Goal: Task Accomplishment & Management: Manage account settings

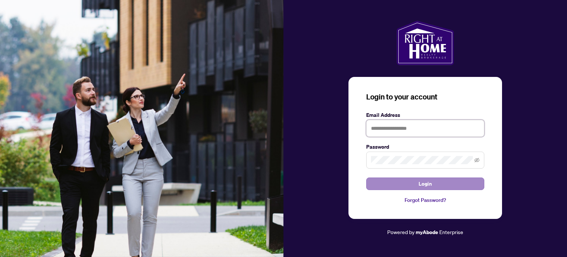
type input "**********"
click at [417, 183] on button "Login" at bounding box center [425, 183] width 118 height 13
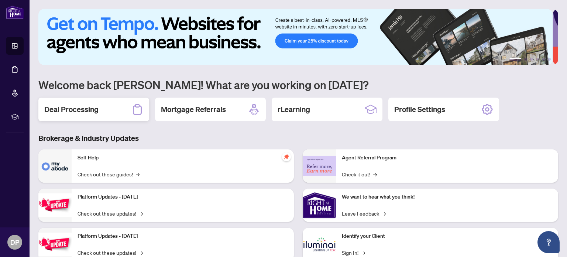
click at [67, 109] on h2 "Deal Processing" at bounding box center [71, 109] width 54 height 10
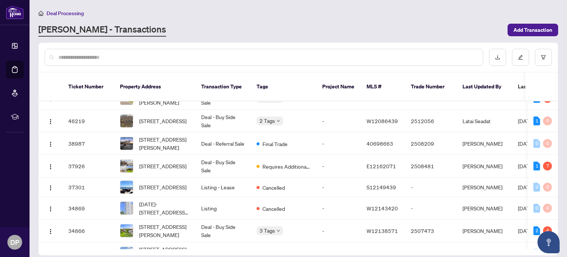
scroll to position [60, 0]
click at [171, 161] on span "[STREET_ADDRESS]" at bounding box center [162, 165] width 47 height 8
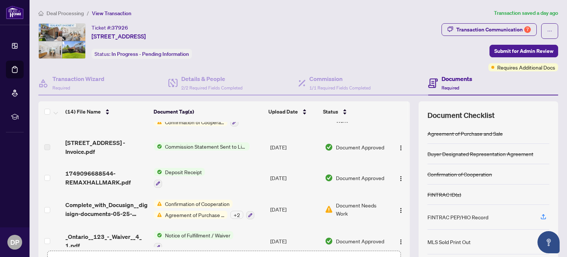
scroll to position [52, 0]
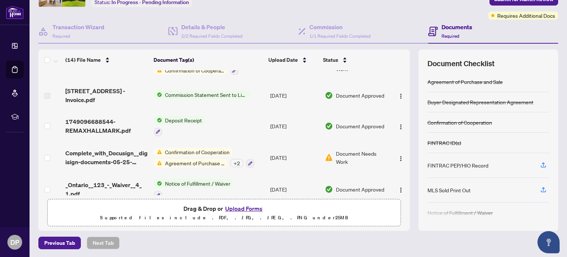
click at [245, 206] on button "Upload Forms" at bounding box center [244, 208] width 42 height 10
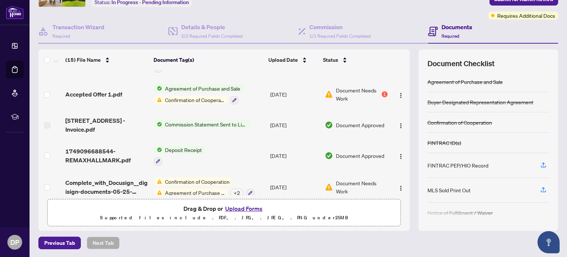
scroll to position [0, 0]
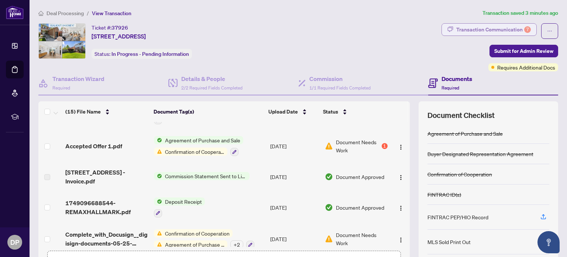
click at [515, 31] on div "Transaction Communication 7" at bounding box center [493, 30] width 75 height 12
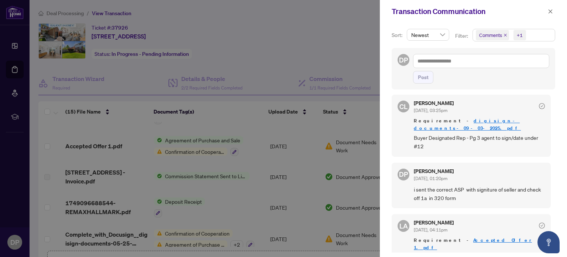
scroll to position [248, 0]
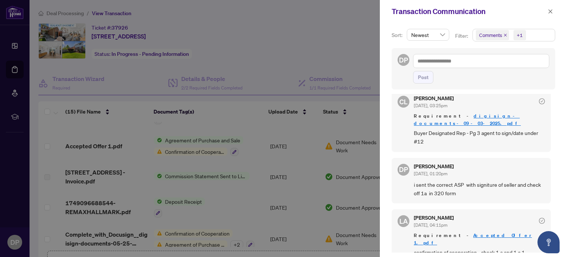
click at [367, 56] on div at bounding box center [283, 128] width 567 height 257
click at [555, 12] on button "button" at bounding box center [551, 11] width 10 height 9
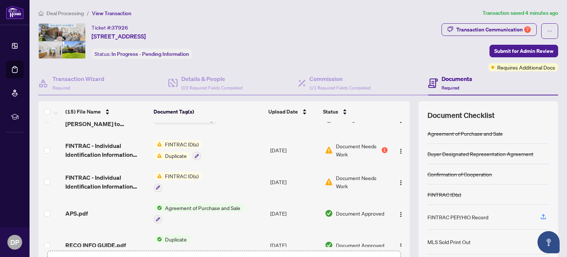
scroll to position [47, 0]
click at [188, 143] on span "FINTRAC ID(s)" at bounding box center [182, 144] width 40 height 8
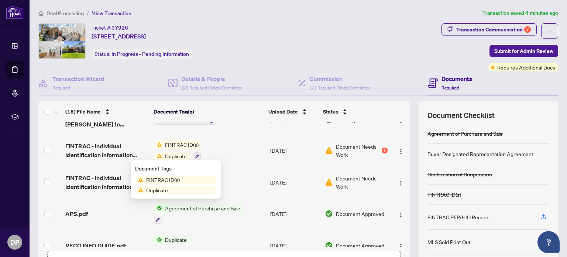
click at [188, 184] on div "FINTRAC ID(s) Duplicate" at bounding box center [175, 184] width 81 height 18
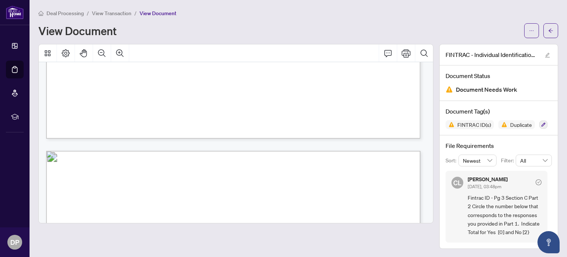
scroll to position [1405, 0]
click at [536, 171] on div "CL [PERSON_NAME] [DATE], 03:48pm Fintrac ID - Pg 3 Section C Part 2 Circle the …" at bounding box center [497, 207] width 102 height 72
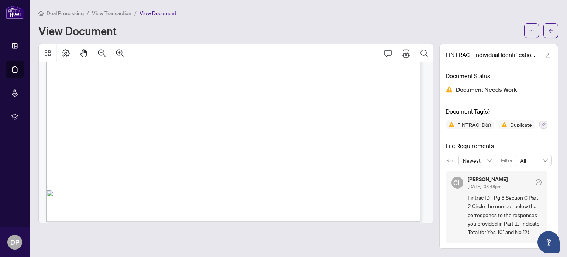
scroll to position [1828, 0]
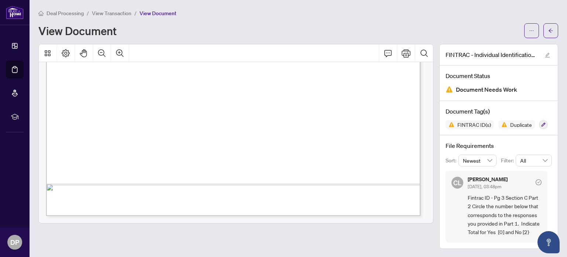
click at [532, 188] on div "[PERSON_NAME] [DATE], 03:48pm" at bounding box center [505, 184] width 74 height 14
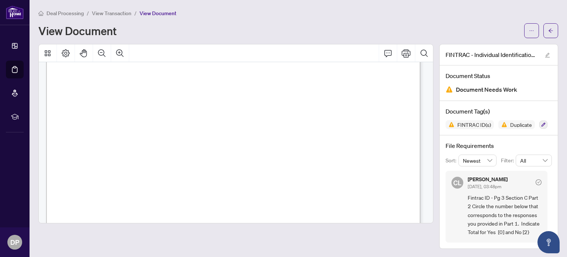
scroll to position [1706, 0]
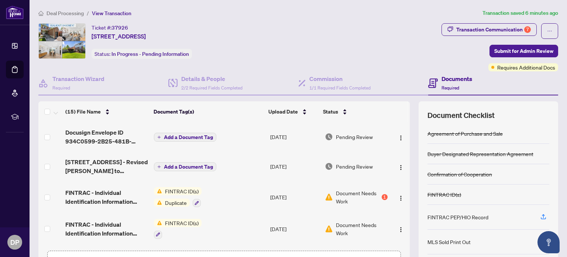
click at [185, 202] on span "Duplicate" at bounding box center [176, 202] width 28 height 8
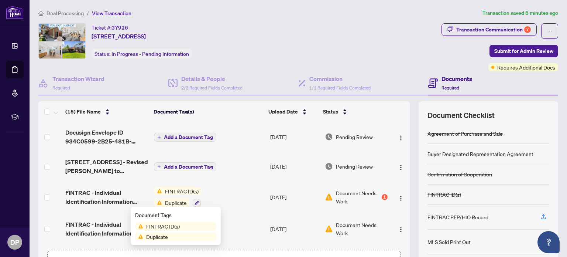
click at [167, 236] on span "Duplicate" at bounding box center [157, 236] width 28 height 8
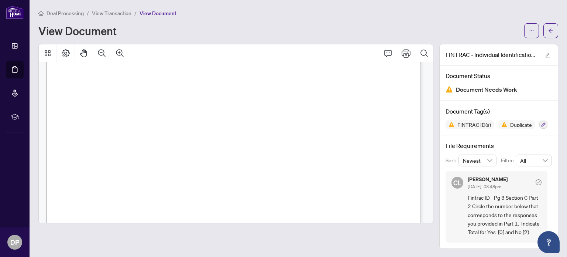
scroll to position [725, 0]
click at [415, 26] on div "View Document" at bounding box center [279, 31] width 482 height 12
click at [411, 13] on div "Deal Processing / View Transaction / View Document" at bounding box center [298, 13] width 520 height 8
click at [428, 25] on div "View Document" at bounding box center [279, 31] width 482 height 12
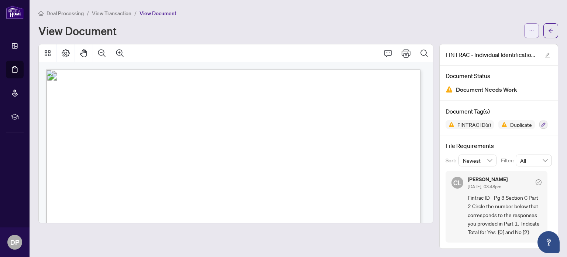
click at [535, 32] on button "button" at bounding box center [531, 30] width 15 height 15
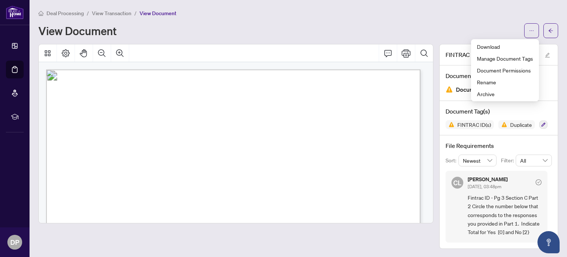
click at [478, 16] on div "Deal Processing / View Transaction / View Document" at bounding box center [298, 13] width 520 height 8
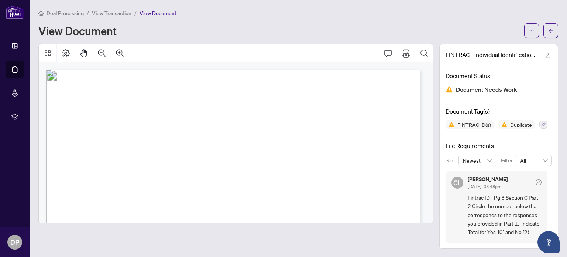
click at [15, 47] on icon at bounding box center [14, 45] width 5 height 5
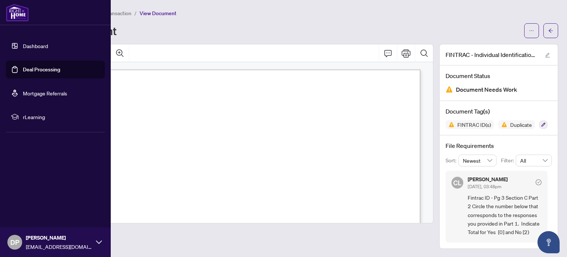
click at [439, 27] on div "View Document" at bounding box center [279, 31] width 482 height 12
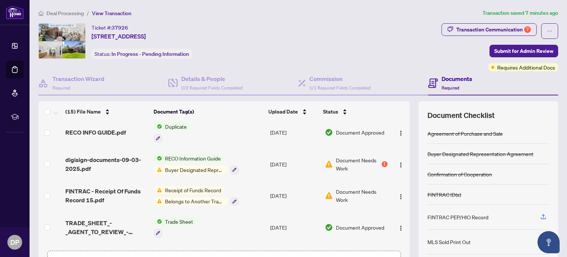
scroll to position [161, 0]
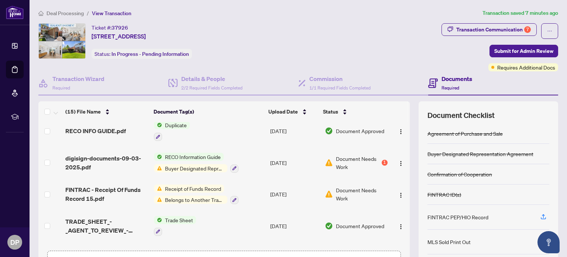
click at [172, 167] on span "Buyer Designated Representation Agreement" at bounding box center [194, 168] width 65 height 8
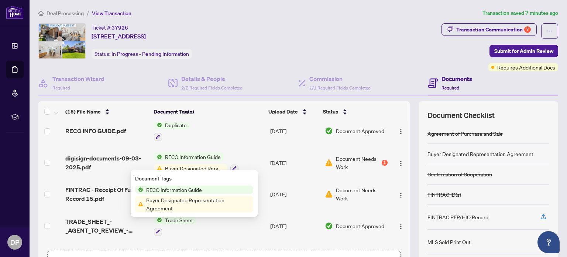
click at [165, 205] on span "Buyer Designated Representation Agreement" at bounding box center [198, 204] width 110 height 16
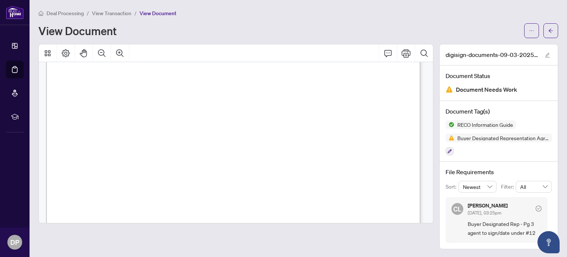
scroll to position [6045, 0]
click at [522, 248] on main "Deal Processing / View Transaction / View Document View Document digisign-docum…" at bounding box center [299, 128] width 538 height 257
click at [524, 235] on div "CL [PERSON_NAME] [DATE], 03:25pm Buyer Designated Rep - Pg 3 agent to sign/date…" at bounding box center [497, 220] width 102 height 46
click at [529, 31] on button "button" at bounding box center [531, 30] width 15 height 15
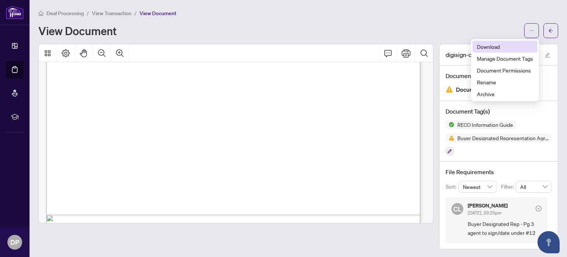
click at [493, 45] on span "Download" at bounding box center [505, 46] width 56 height 8
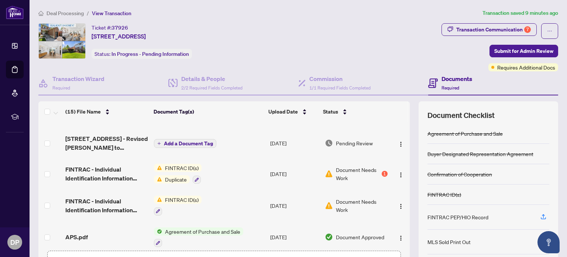
scroll to position [18, 0]
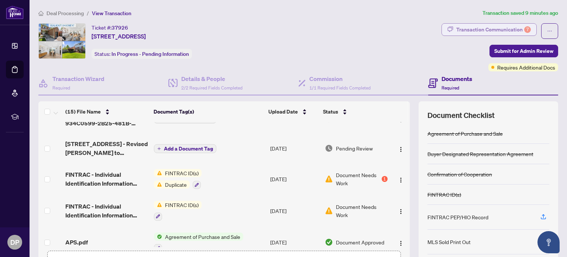
click at [507, 28] on div "Transaction Communication 7" at bounding box center [493, 30] width 75 height 12
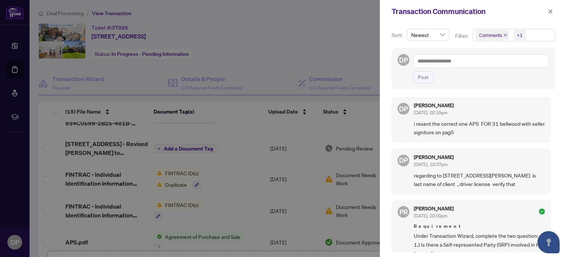
scroll to position [421, 0]
click at [369, 131] on div at bounding box center [283, 128] width 567 height 257
click at [554, 8] on button "button" at bounding box center [551, 11] width 10 height 9
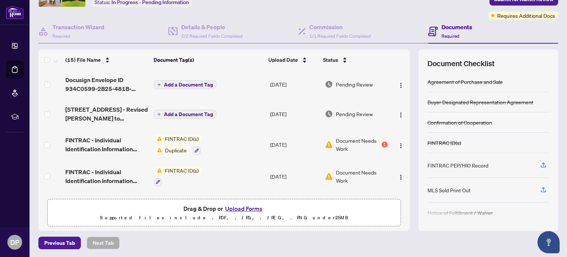
scroll to position [0, 0]
click at [359, 110] on span "Pending Review" at bounding box center [354, 114] width 37 height 8
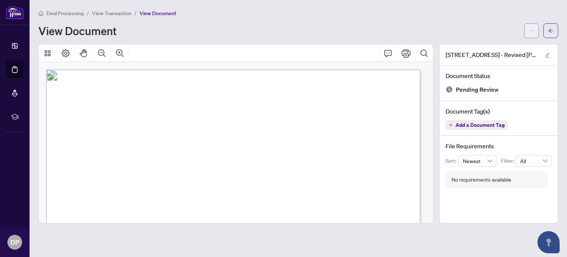
click at [532, 31] on icon "ellipsis" at bounding box center [531, 30] width 5 height 5
click at [501, 46] on span "Download" at bounding box center [505, 46] width 56 height 8
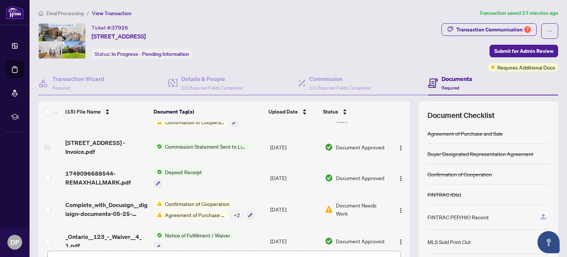
scroll to position [52, 0]
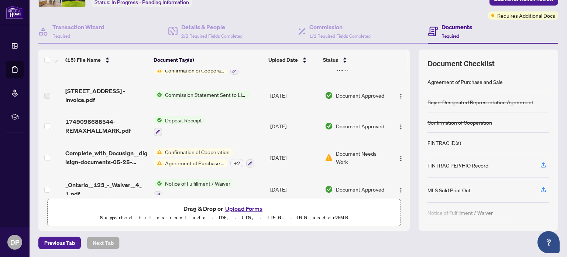
click at [251, 209] on button "Upload Forms" at bounding box center [244, 208] width 42 height 10
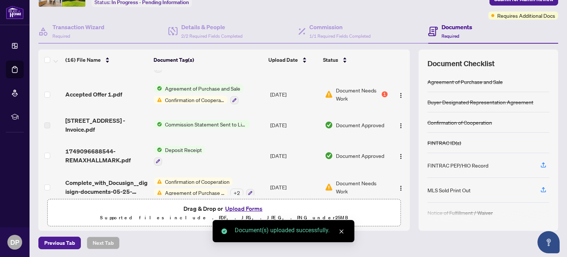
click at [246, 208] on button "Upload Forms" at bounding box center [244, 208] width 42 height 10
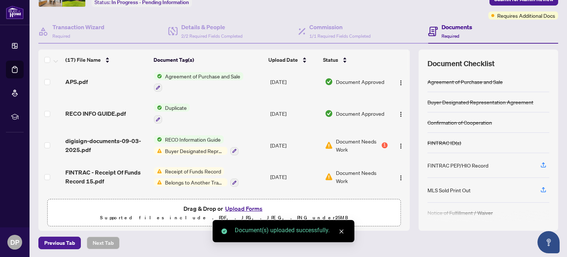
scroll to position [0, 0]
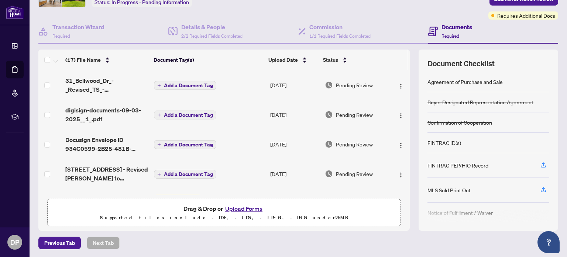
click at [90, 86] on span "31_Bellwood_Dr_-_Revised_TS_-_Duyen_to_review.pdf" at bounding box center [106, 85] width 83 height 18
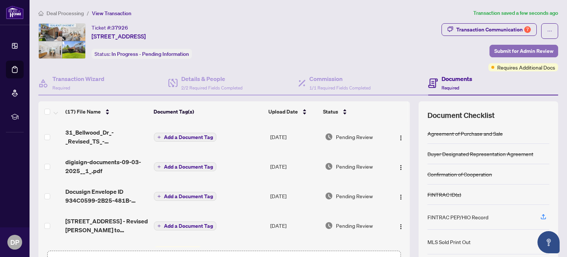
click at [510, 53] on span "Submit for Admin Review" at bounding box center [523, 51] width 59 height 12
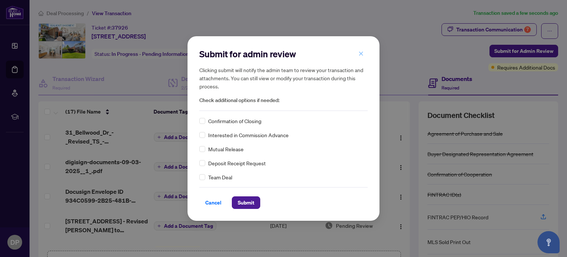
click at [363, 52] on icon "close" at bounding box center [361, 53] width 5 height 5
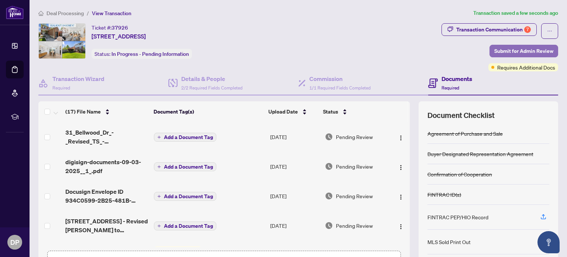
click at [516, 52] on span "Submit for Admin Review" at bounding box center [523, 51] width 59 height 12
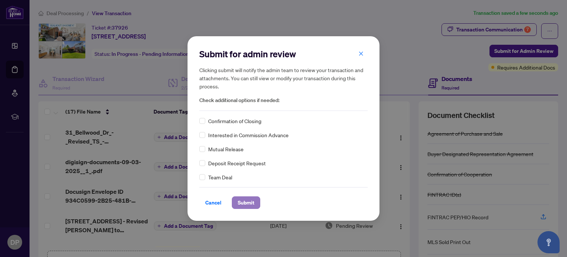
click at [249, 201] on span "Submit" at bounding box center [246, 202] width 17 height 12
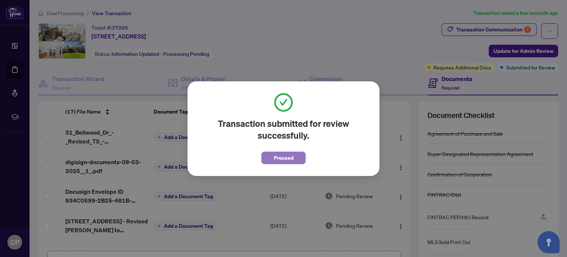
click at [287, 160] on span "Proceed" at bounding box center [284, 158] width 20 height 12
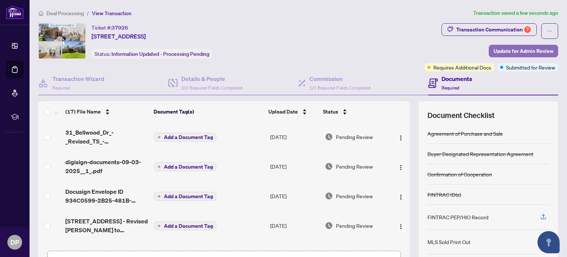
click at [508, 53] on span "Update for Admin Review" at bounding box center [524, 51] width 60 height 12
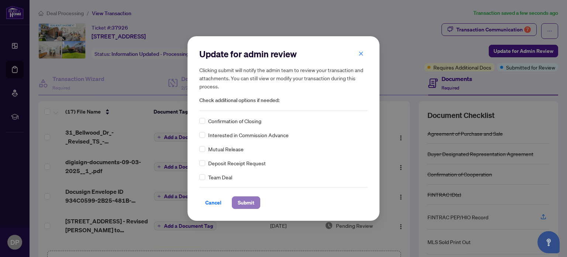
click at [251, 204] on span "Submit" at bounding box center [246, 202] width 17 height 12
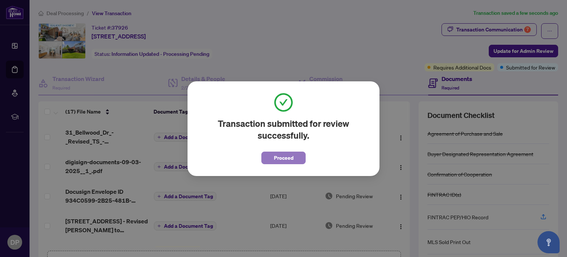
click at [280, 158] on span "Proceed" at bounding box center [284, 158] width 20 height 12
